Goal: Check status: Check status

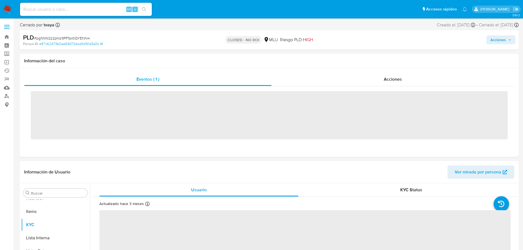
scroll to position [272, 0]
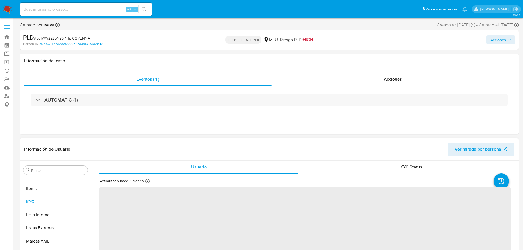
select select "10"
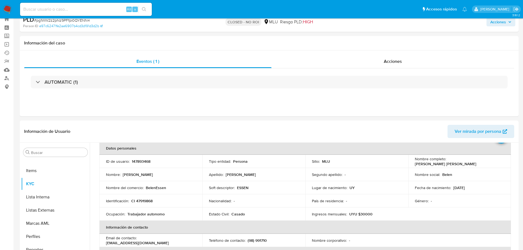
scroll to position [27, 0]
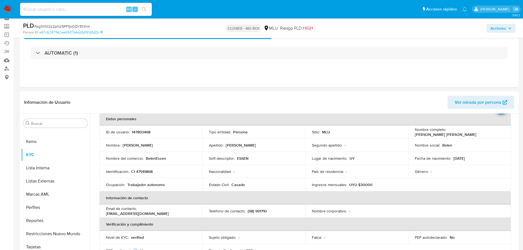
click at [73, 12] on input at bounding box center [86, 9] width 132 height 7
paste input "H39ssogBDRHneUonLtQo57hf"
type input "H39ssogBDRHneUonLtQo57hf"
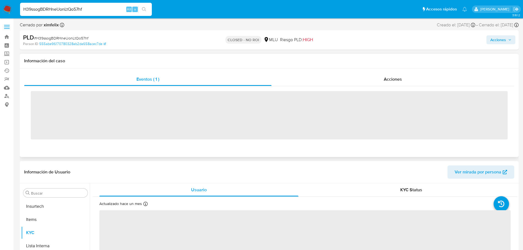
scroll to position [272, 0]
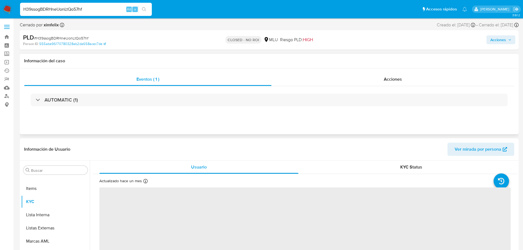
select select "10"
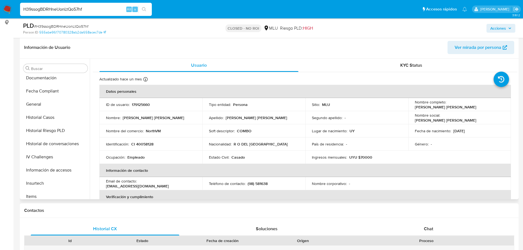
scroll to position [134, 0]
click at [60, 107] on button "Documentación" at bounding box center [53, 105] width 64 height 13
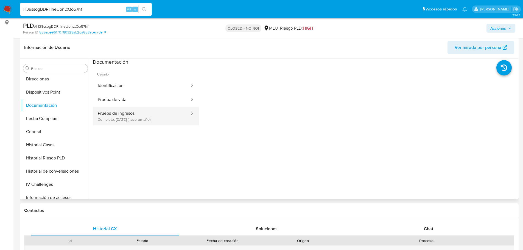
click at [158, 116] on button "Prueba de ingresos Completo: [DATE] (hace un año)" at bounding box center [141, 116] width 97 height 19
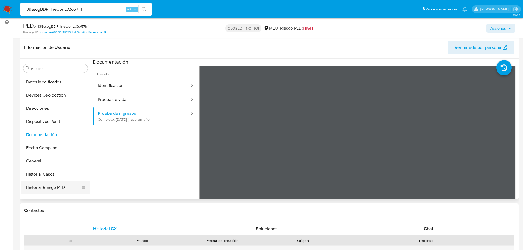
scroll to position [0, 0]
click at [49, 93] on button "Aprobadores" at bounding box center [53, 94] width 64 height 13
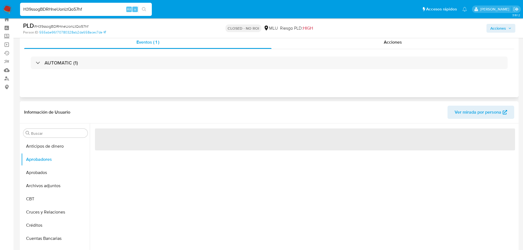
scroll to position [27, 0]
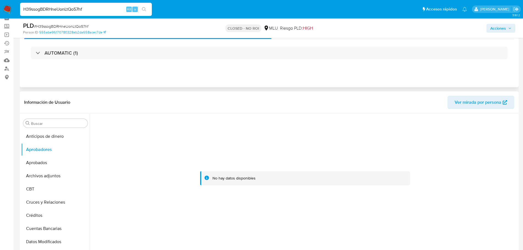
drag, startPoint x: 343, startPoint y: 156, endPoint x: 350, endPoint y: 157, distance: 7.1
click at [343, 155] on div at bounding box center [305, 178] width 420 height 121
